Goal: Download file/media

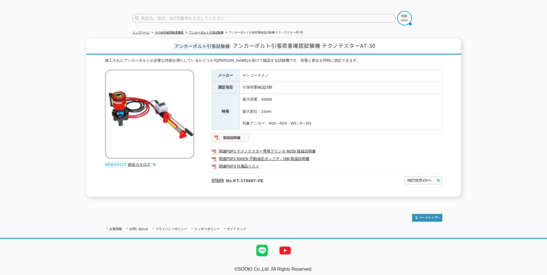
scroll to position [9, 0]
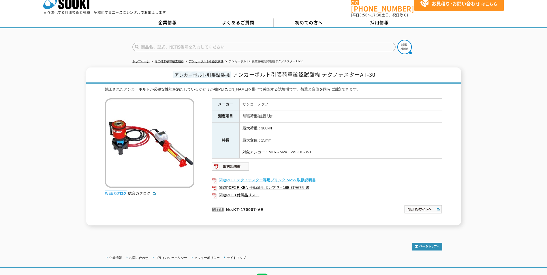
click at [262, 177] on link "関連PDF1 テクノテスター専用プリンタ M255 取扱説明書" at bounding box center [327, 181] width 231 height 8
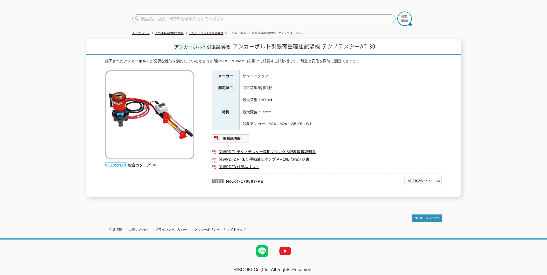
scroll to position [38, 0]
click at [232, 133] on img at bounding box center [231, 137] width 38 height 9
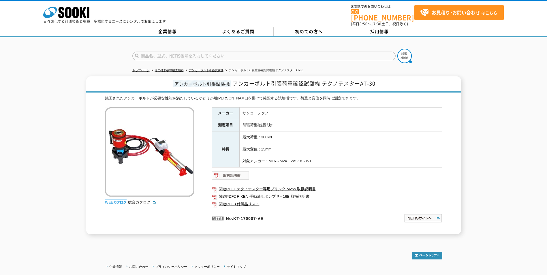
click at [238, 171] on img at bounding box center [231, 175] width 38 height 9
